Goal: Information Seeking & Learning: Learn about a topic

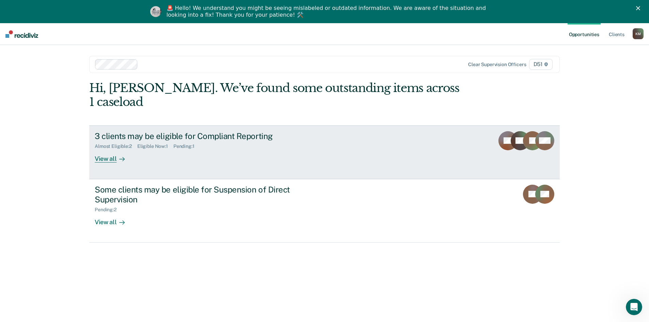
click at [100, 149] on div "View all" at bounding box center [114, 155] width 38 height 13
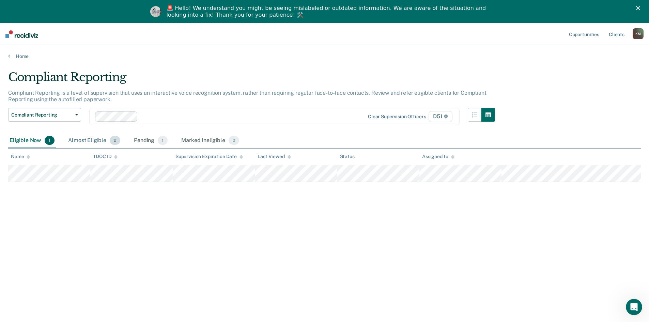
click at [108, 143] on div "Almost Eligible 2" at bounding box center [94, 140] width 55 height 15
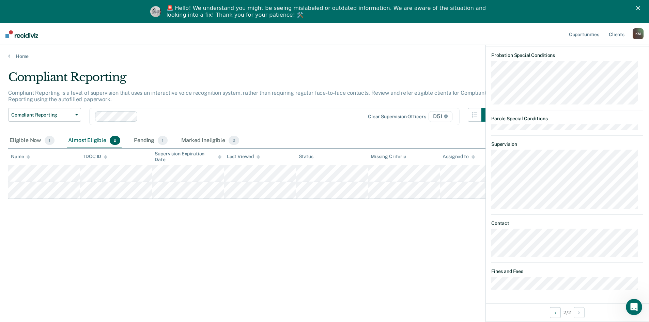
scroll to position [193, 0]
click at [641, 6] on div "🚨 Hello! We understand you might be seeing mislabeled or outdated information. …" at bounding box center [324, 12] width 649 height 18
